Goal: Task Accomplishment & Management: Use online tool/utility

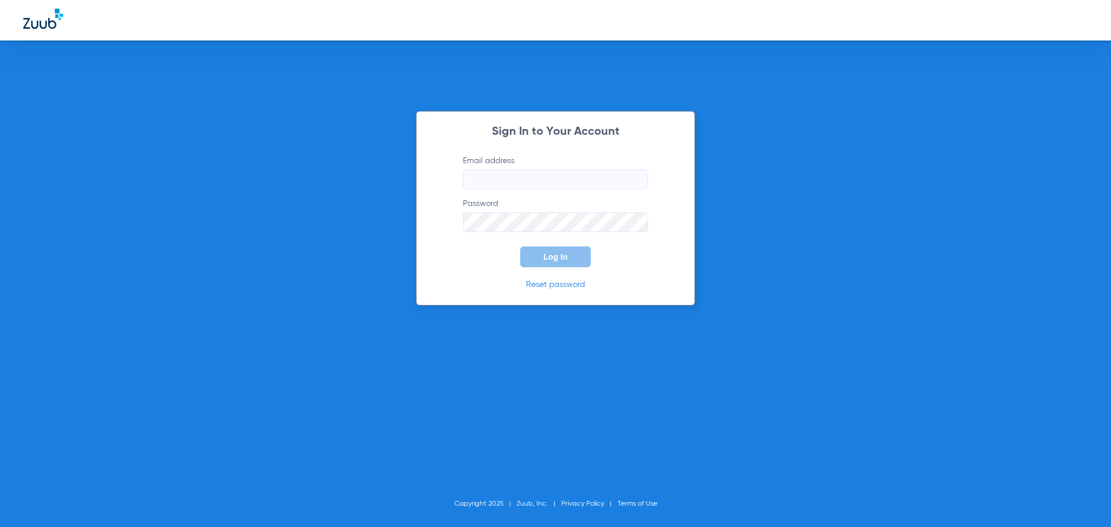
type input "[EMAIL_ADDRESS][DOMAIN_NAME]"
click at [560, 256] on span "Log In" at bounding box center [556, 256] width 24 height 9
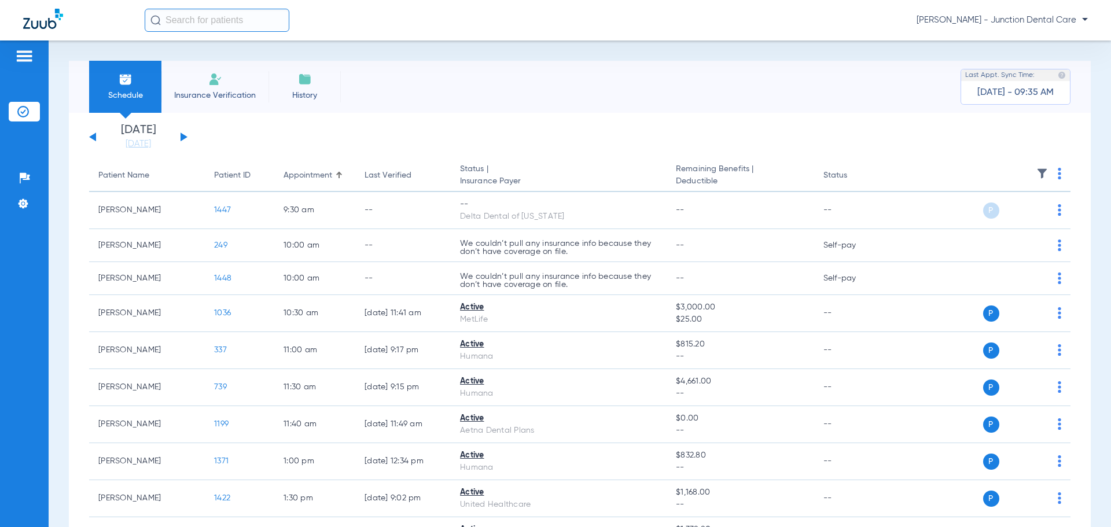
click at [231, 91] on span "Insurance Verification" at bounding box center [215, 96] width 90 height 12
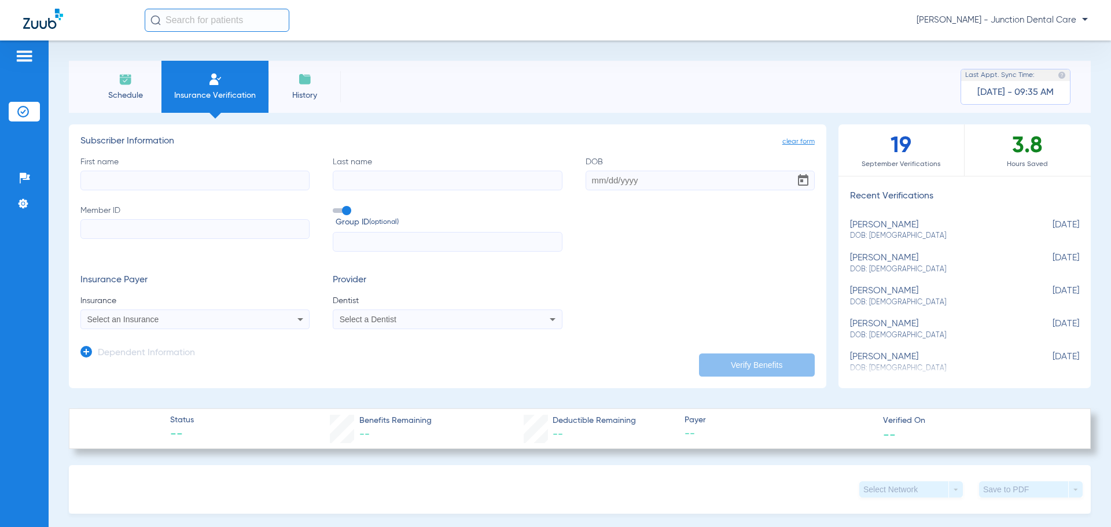
click at [107, 182] on input "First name" at bounding box center [194, 181] width 229 height 20
type input "[PERSON_NAME]"
type input "mehta"
click at [588, 182] on input "DOB Required" at bounding box center [700, 181] width 229 height 20
click at [586, 178] on input "DOB Required" at bounding box center [700, 181] width 229 height 20
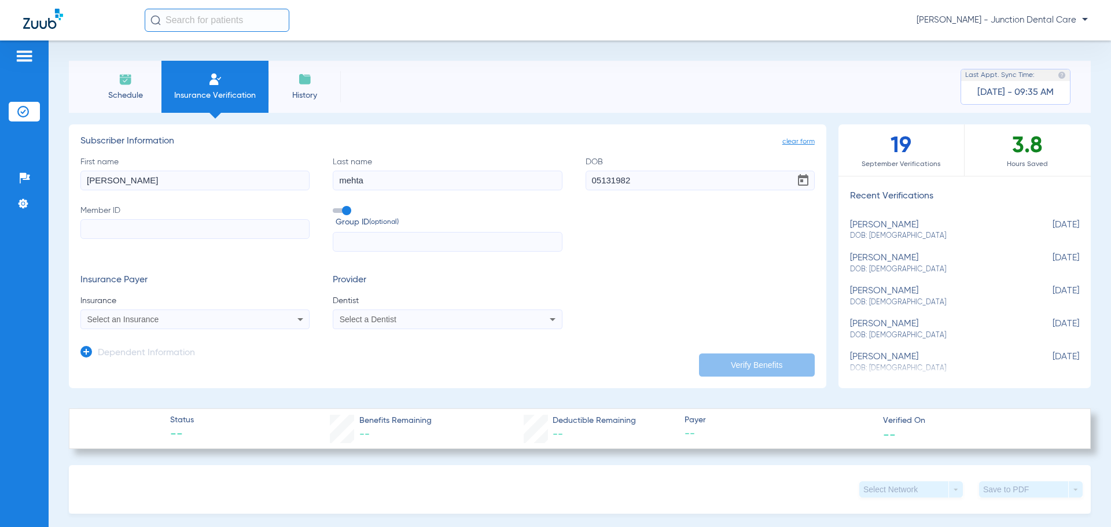
type input "[DATE]"
click at [126, 225] on input "Member ID" at bounding box center [194, 229] width 229 height 20
paste input "08036289302"
type input "08036289302"
click at [111, 320] on span "Select an Insurance" at bounding box center [123, 319] width 72 height 9
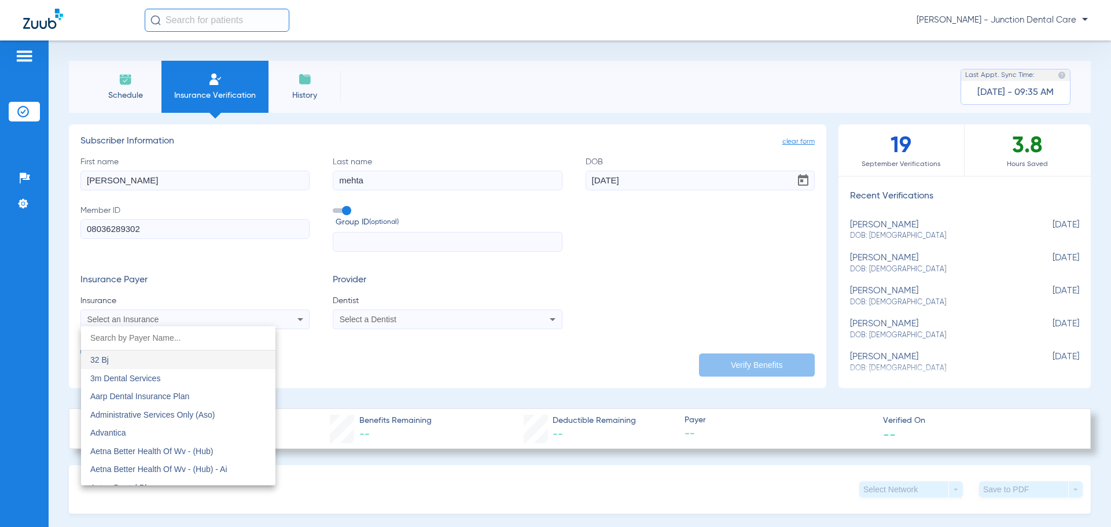
click at [107, 342] on input "dropdown search" at bounding box center [178, 338] width 195 height 24
type input "delta dental"
drag, startPoint x: 118, startPoint y: 362, endPoint x: 226, endPoint y: 351, distance: 108.2
click at [119, 362] on span "Delta Dental" at bounding box center [112, 359] width 45 height 9
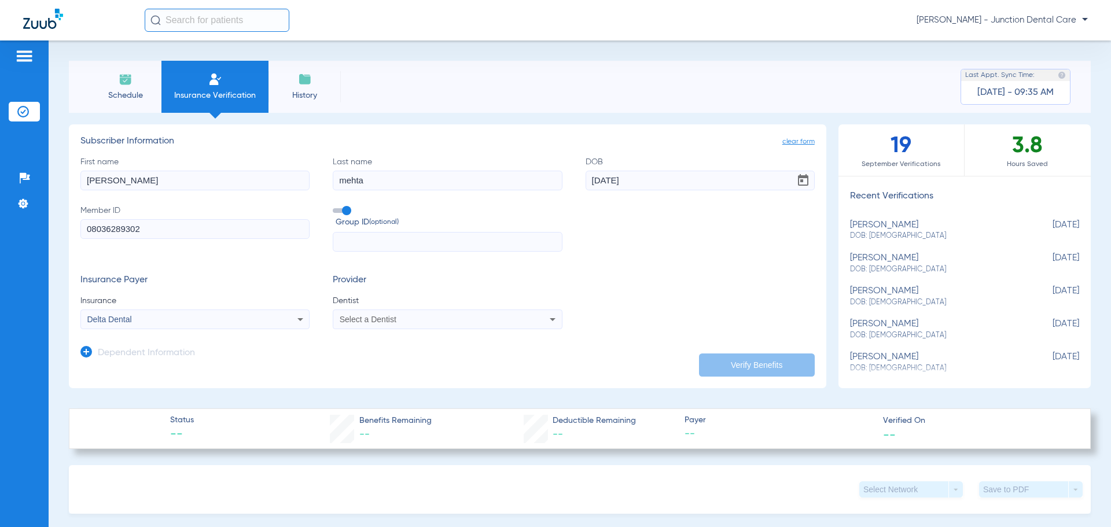
click at [401, 321] on div "Select a Dentist" at bounding box center [426, 319] width 173 height 8
type input "amda"
drag, startPoint x: 383, startPoint y: 362, endPoint x: 704, endPoint y: 390, distance: 321.9
click at [385, 362] on span "[PERSON_NAME]" at bounding box center [375, 359] width 68 height 9
click at [755, 359] on button "Verify Benefits" at bounding box center [757, 365] width 116 height 23
